Goal: Transaction & Acquisition: Purchase product/service

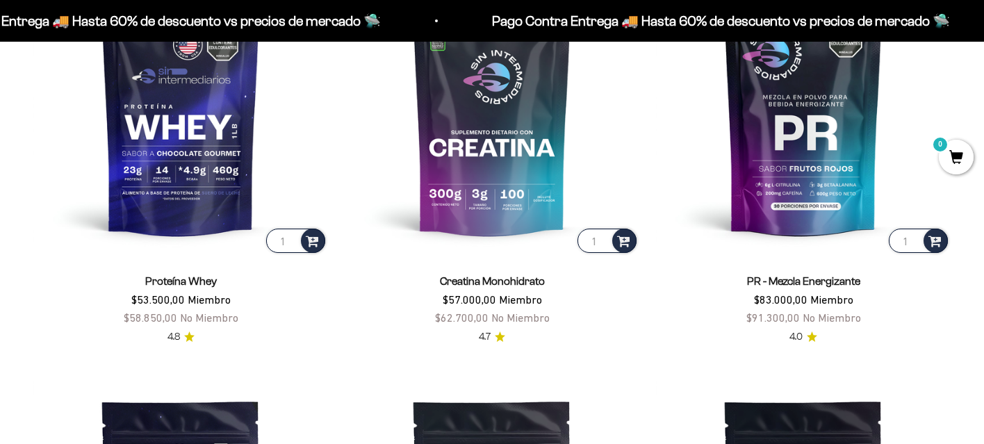
scroll to position [671, 0]
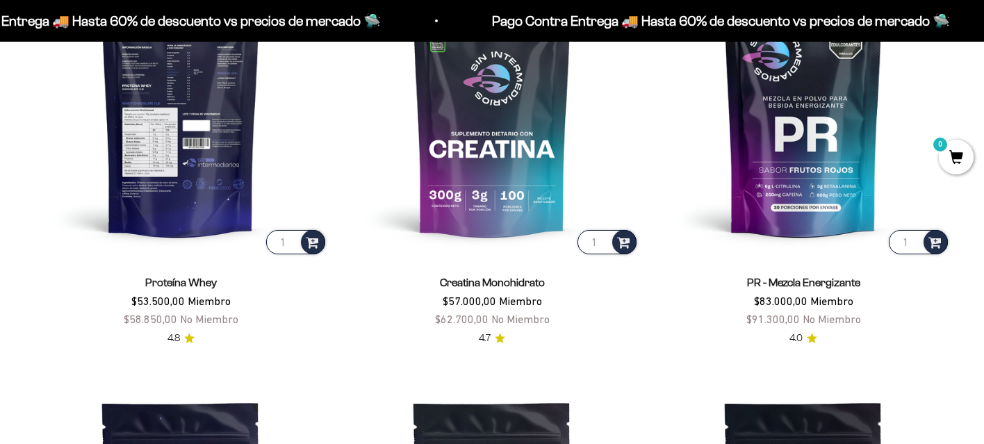
click at [214, 142] on img at bounding box center [180, 109] width 295 height 295
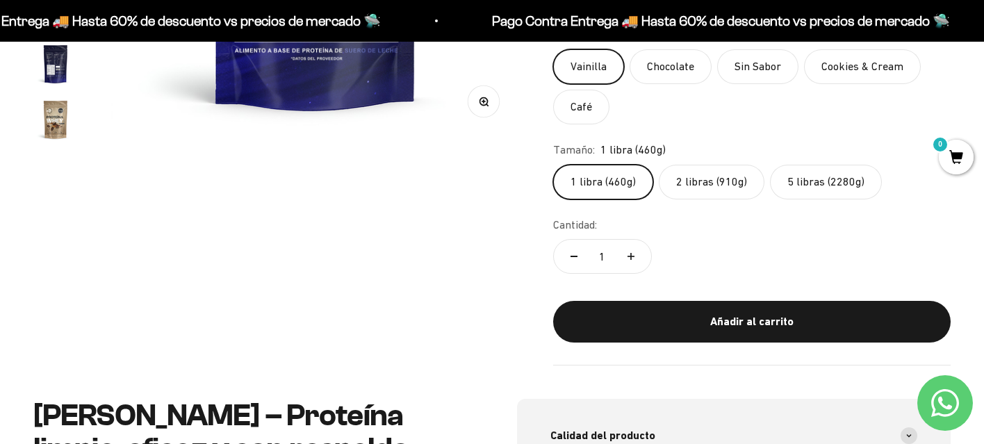
scroll to position [447, 0]
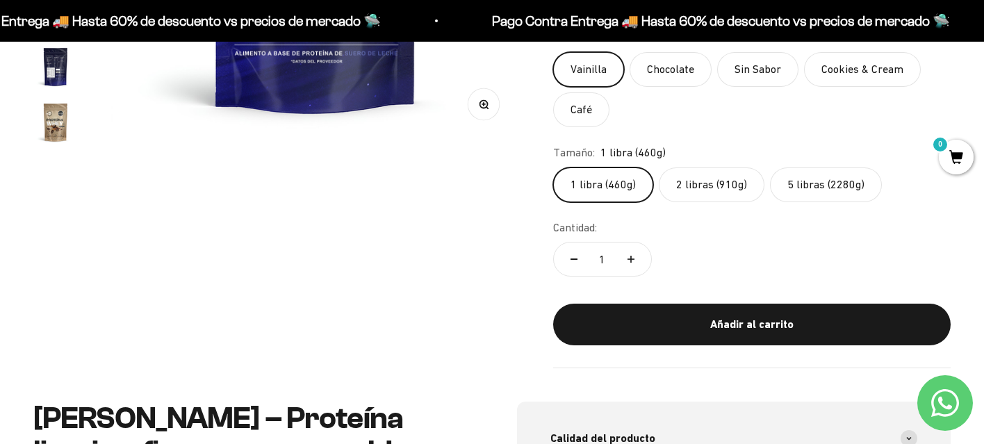
click at [817, 183] on label "5 libras (2280g)" at bounding box center [826, 184] width 112 height 35
click at [553, 167] on input "5 libras (2280g)" at bounding box center [553, 167] width 1 height 1
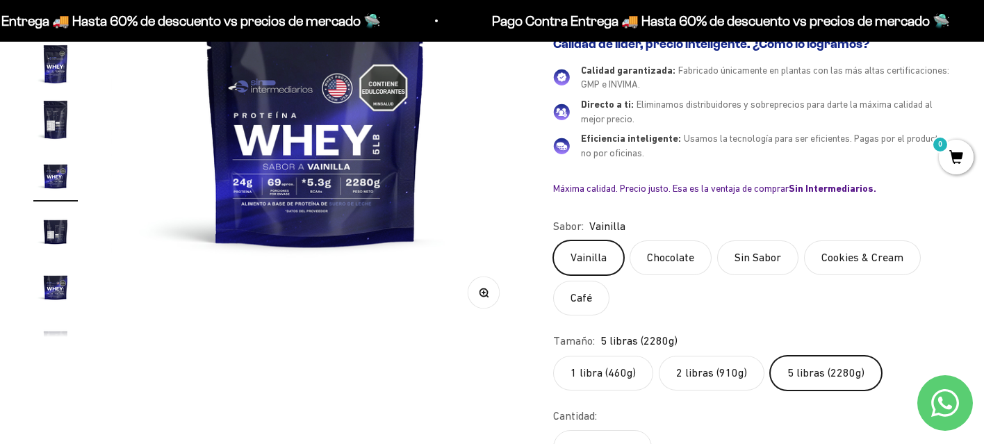
click at [726, 373] on label "2 libras (910g)" at bounding box center [712, 373] width 106 height 35
click at [553, 356] on input "2 libras (910g)" at bounding box center [553, 355] width 1 height 1
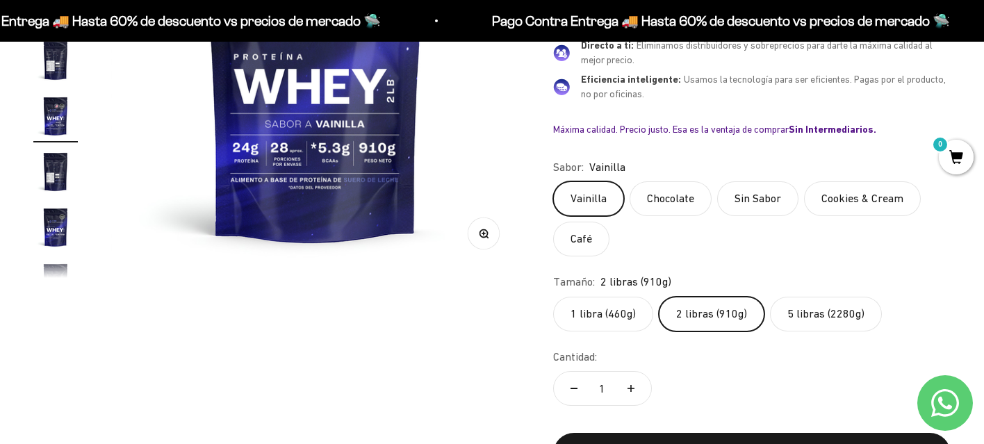
scroll to position [322, 0]
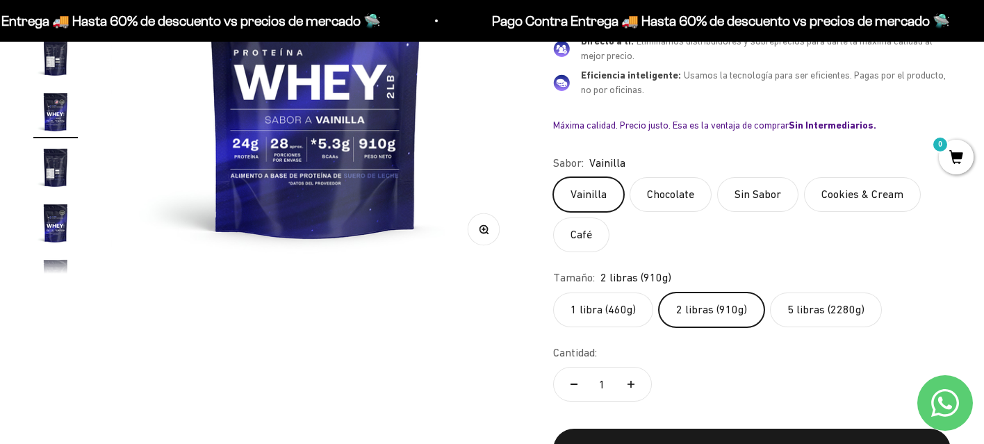
click at [794, 311] on label "5 libras (2280g)" at bounding box center [826, 310] width 112 height 35
click at [553, 293] on input "5 libras (2280g)" at bounding box center [553, 292] width 1 height 1
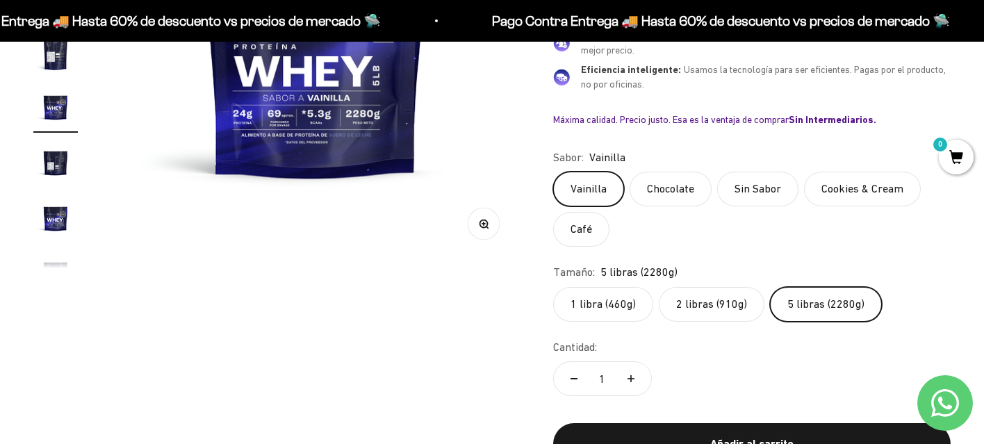
scroll to position [325, 0]
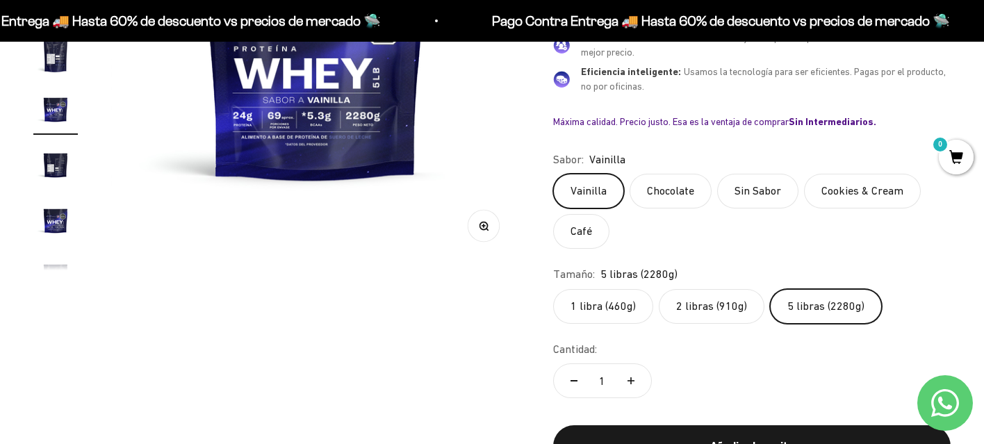
click at [703, 312] on label "2 libras (910g)" at bounding box center [712, 306] width 106 height 35
click at [553, 289] on input "2 libras (910g)" at bounding box center [553, 288] width 1 height 1
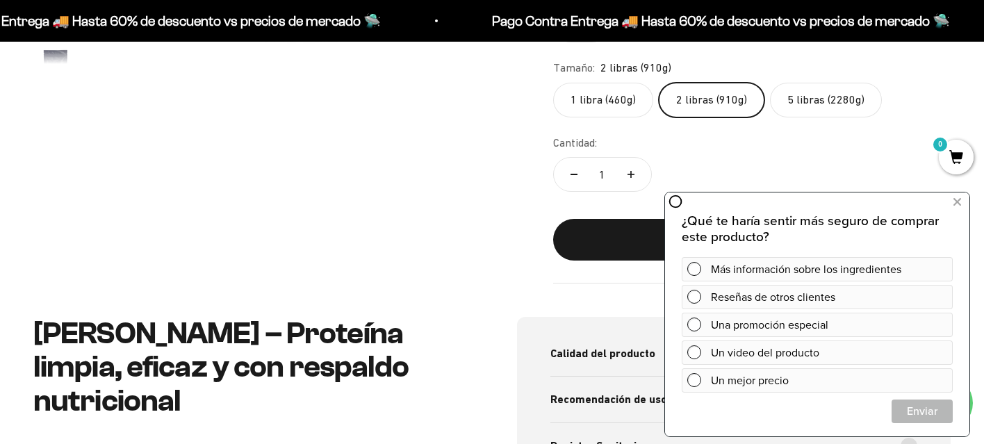
scroll to position [619, 0]
